Goal: Task Accomplishment & Management: Use online tool/utility

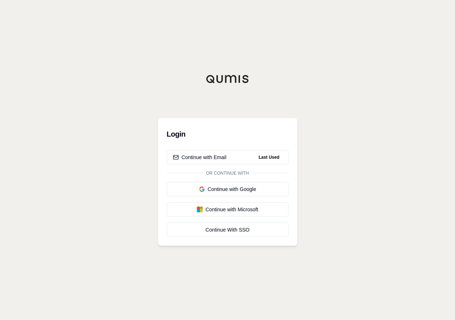
drag, startPoint x: 0, startPoint y: 0, endPoint x: 383, endPoint y: 67, distance: 388.5
click at [385, 67] on div "Login Continue with Email Last Used Or continue with Continue with Google Conti…" at bounding box center [227, 160] width 455 height 320
click at [194, 161] on button "Continue with Email Last Used" at bounding box center [228, 157] width 122 height 14
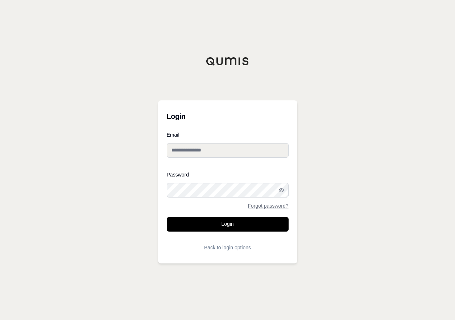
type input "**********"
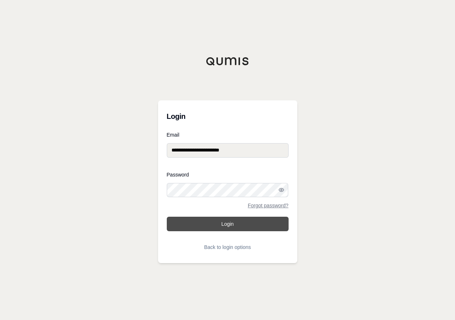
click at [235, 227] on button "Login" at bounding box center [228, 224] width 122 height 14
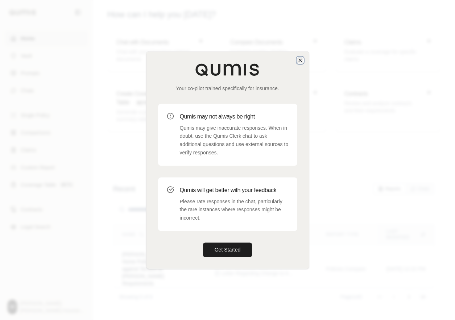
click at [297, 61] on icon "button" at bounding box center [300, 60] width 6 height 6
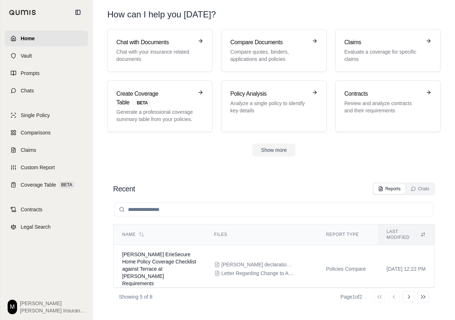
click at [225, 166] on section "Chat with Documents Chat with your insurance related documents Compare Document…" at bounding box center [274, 98] width 356 height 139
click at [173, 59] on p "Chat with your insurance related documents" at bounding box center [154, 55] width 77 height 14
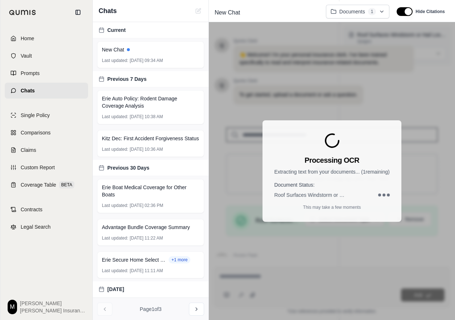
scroll to position [87, 0]
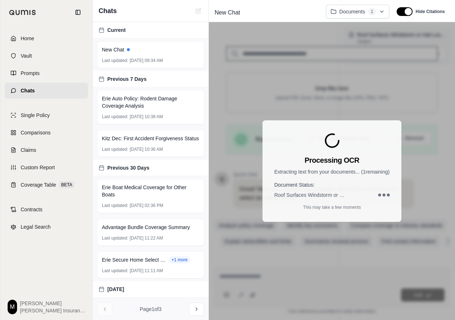
click at [341, 71] on div "Processing OCR Extracting text from your documents... ( 1 remaining) Document S…" at bounding box center [332, 171] width 246 height 298
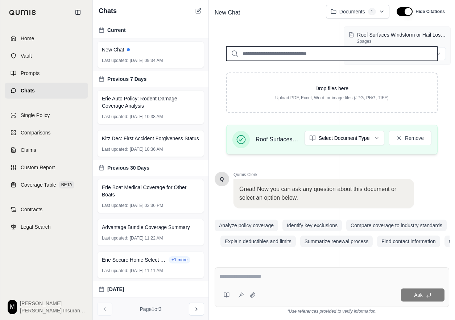
scroll to position [87, 0]
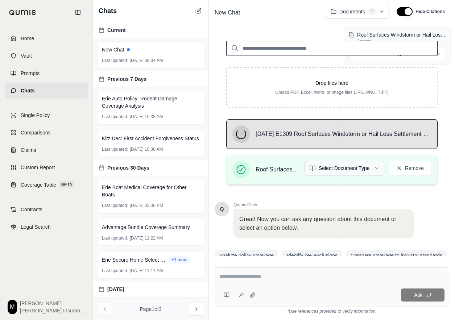
click at [368, 166] on html "Home Vault Prompts Chats Single Policy Comparisons Claims Custom Report Coverag…" at bounding box center [227, 160] width 455 height 320
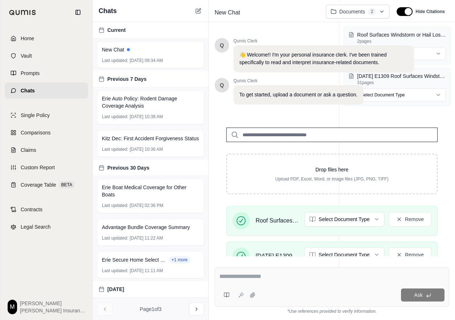
scroll to position [40, 0]
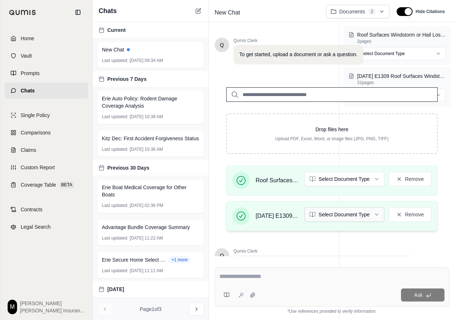
click at [329, 219] on html "Home Vault Prompts Chats Single Policy Comparisons Claims Custom Report Coverag…" at bounding box center [227, 160] width 455 height 320
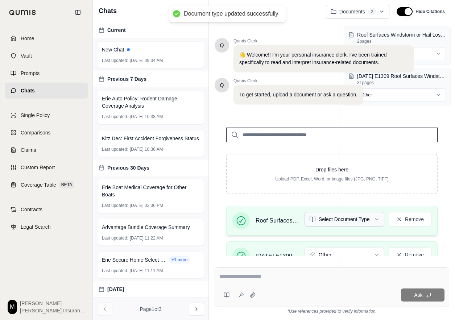
click at [330, 220] on html "Document type updated successfully Home Vault Prompts Chats Single Policy Compa…" at bounding box center [227, 160] width 455 height 320
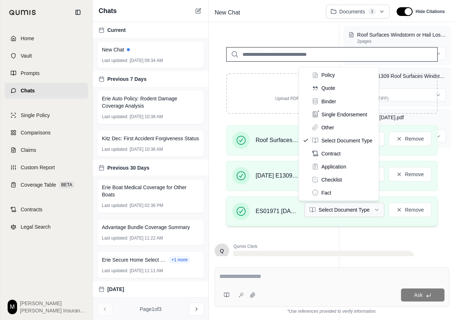
click at [317, 207] on html "Home Vault Prompts Chats Single Policy Comparisons Claims Custom Report Coverag…" at bounding box center [227, 160] width 455 height 320
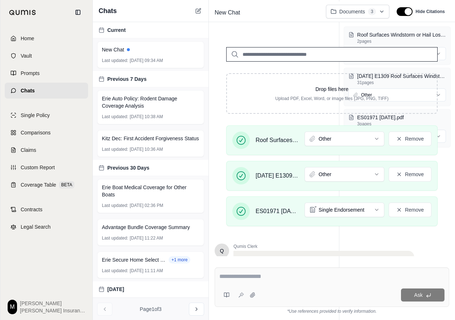
scroll to position [158, 0]
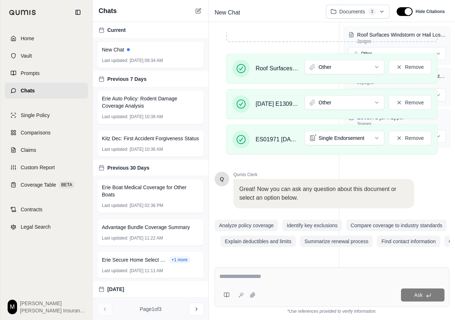
click at [234, 277] on textarea at bounding box center [331, 276] width 225 height 9
click at [258, 276] on textarea at bounding box center [331, 276] width 225 height 9
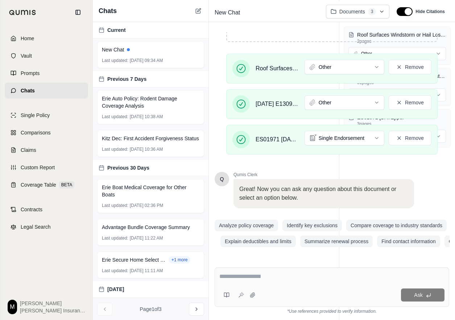
click at [281, 276] on textarea at bounding box center [331, 276] width 225 height 9
paste textarea "**********"
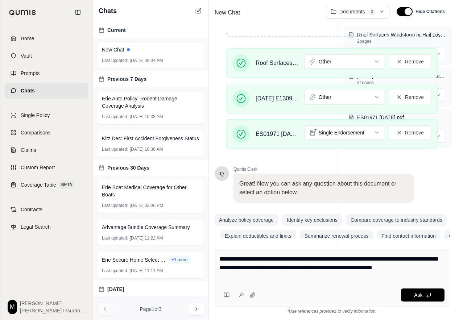
type textarea "**********"
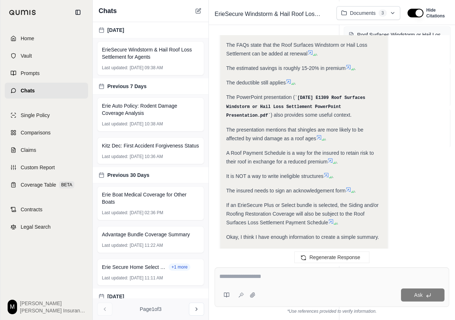
scroll to position [564, 0]
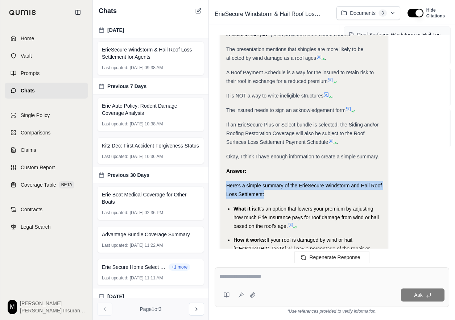
drag, startPoint x: 227, startPoint y: 194, endPoint x: 293, endPoint y: 200, distance: 65.8
click at [293, 199] on div "Here's a simple summary of the ErieSecure Windstorm and Hail Roof Loss Settleme…" at bounding box center [303, 189] width 155 height 17
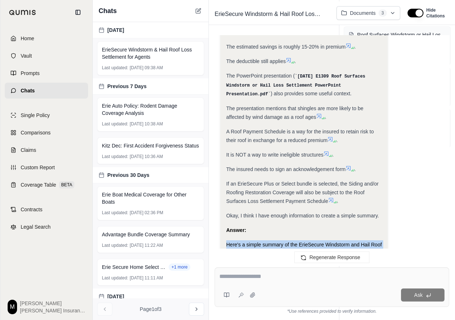
scroll to position [585, 0]
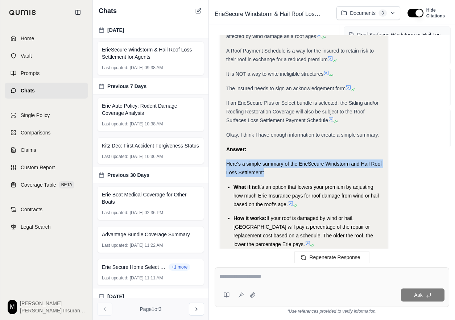
drag, startPoint x: 288, startPoint y: 209, endPoint x: 222, endPoint y: 169, distance: 77.8
copy div "Here's a simple summary of the ErieSecure Windstorm and Hail Roof Loss Settleme…"
